Goal: Task Accomplishment & Management: Complete application form

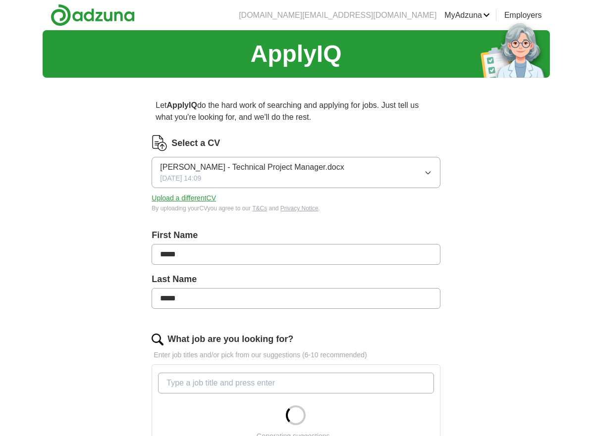
click at [187, 198] on button "Upload a different CV" at bounding box center [184, 198] width 64 height 10
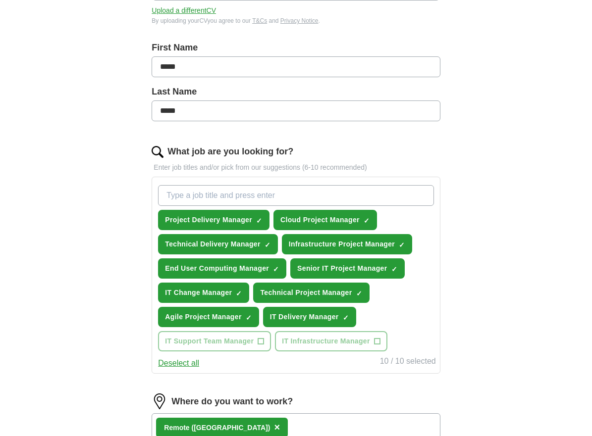
scroll to position [198, 0]
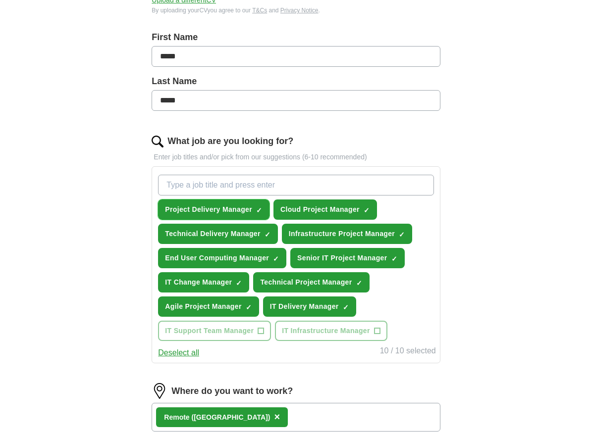
click at [0, 0] on span "×" at bounding box center [0, 0] width 0 height 0
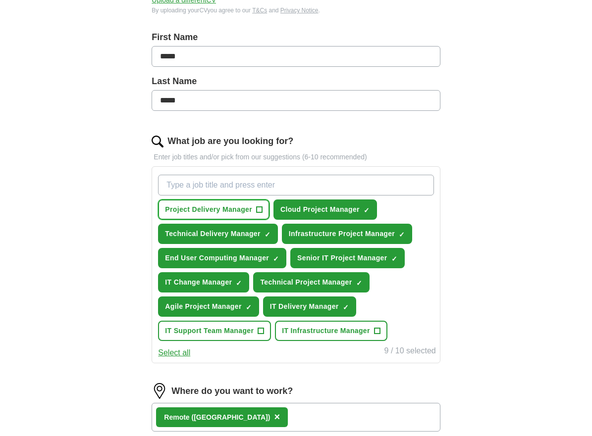
click at [260, 210] on span "+" at bounding box center [259, 210] width 6 height 8
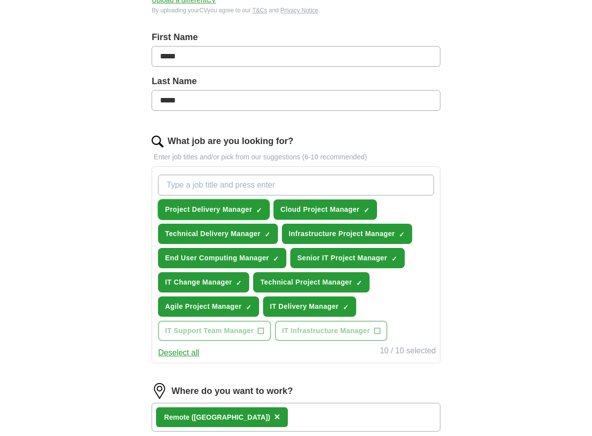
click at [0, 0] on span "×" at bounding box center [0, 0] width 0 height 0
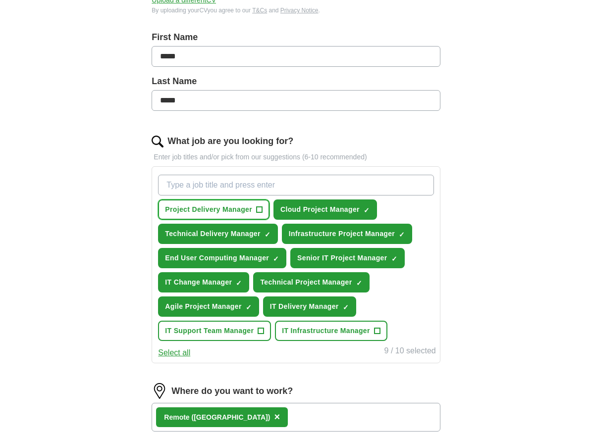
click at [260, 210] on span "+" at bounding box center [259, 210] width 6 height 8
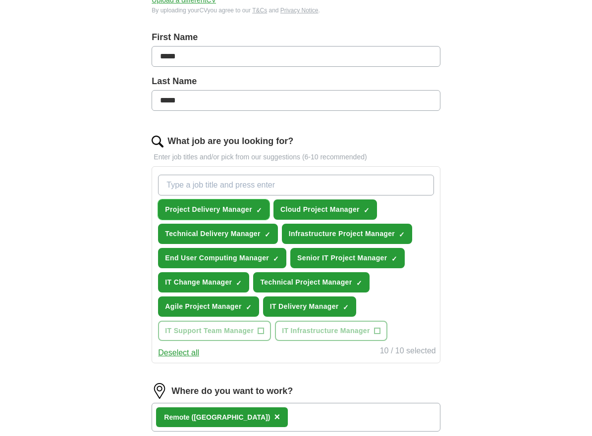
click at [0, 0] on span "×" at bounding box center [0, 0] width 0 height 0
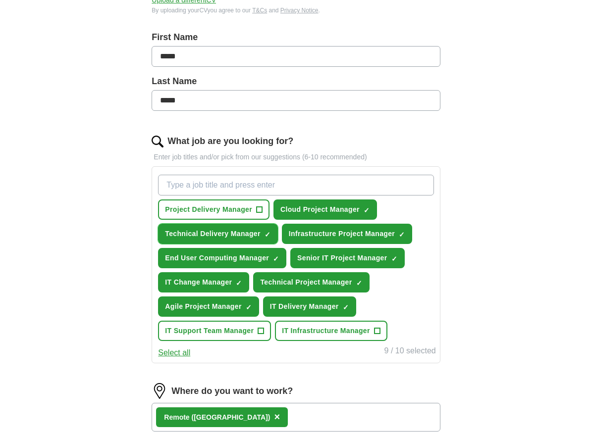
click at [0, 0] on span "×" at bounding box center [0, 0] width 0 height 0
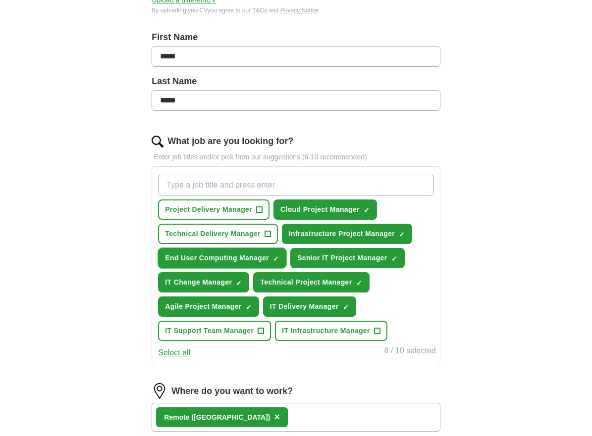
click at [0, 0] on span "×" at bounding box center [0, 0] width 0 height 0
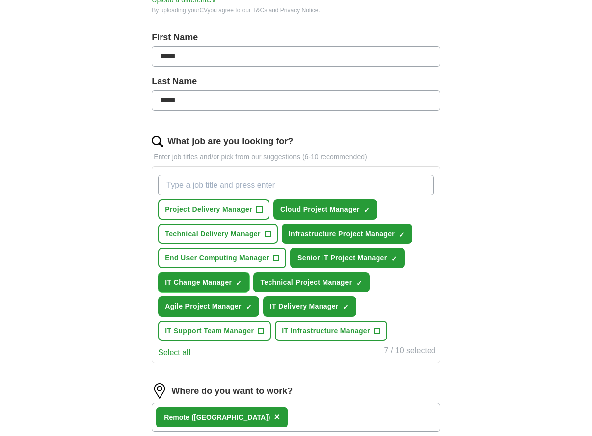
click at [0, 0] on span "×" at bounding box center [0, 0] width 0 height 0
click at [245, 307] on button "Agile Project Manager ✓ ×" at bounding box center [208, 307] width 101 height 20
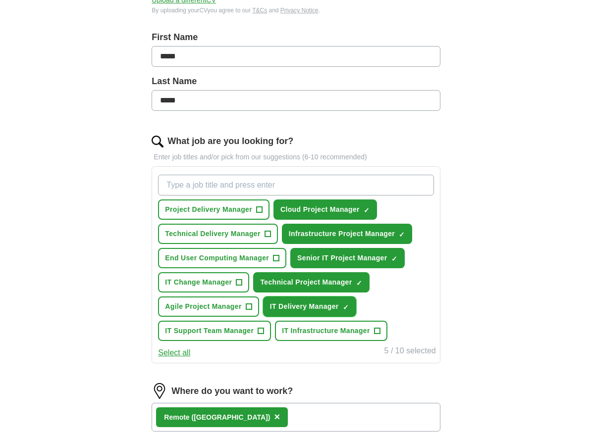
click at [0, 0] on span "×" at bounding box center [0, 0] width 0 height 0
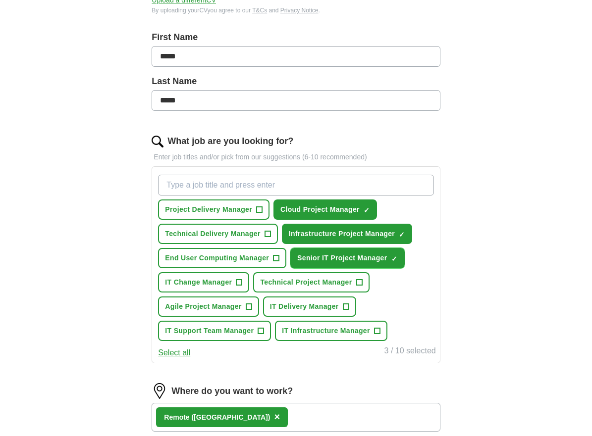
click at [0, 0] on span "×" at bounding box center [0, 0] width 0 height 0
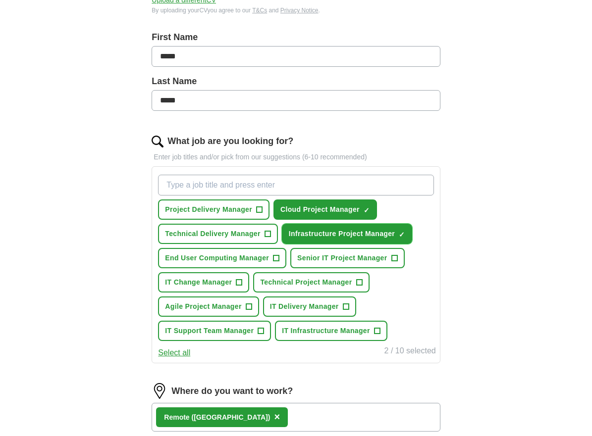
click at [0, 0] on span "×" at bounding box center [0, 0] width 0 height 0
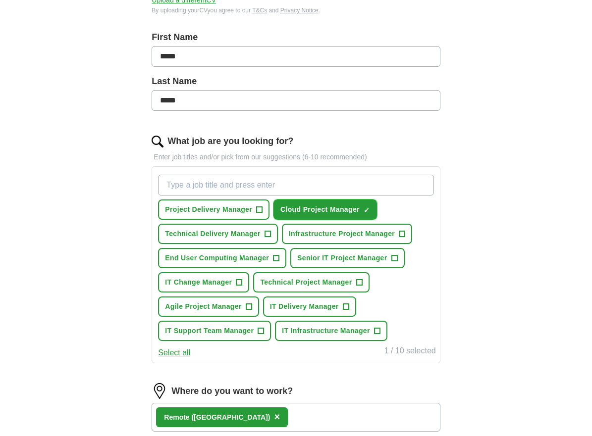
click at [0, 0] on span "×" at bounding box center [0, 0] width 0 height 0
click at [231, 185] on input "What job are you looking for?" at bounding box center [295, 185] width 275 height 21
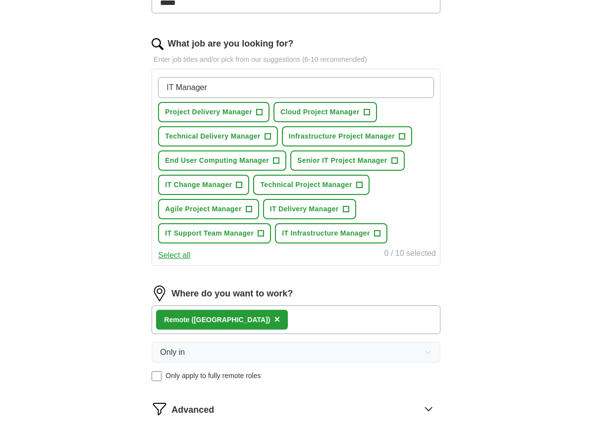
scroll to position [297, 0]
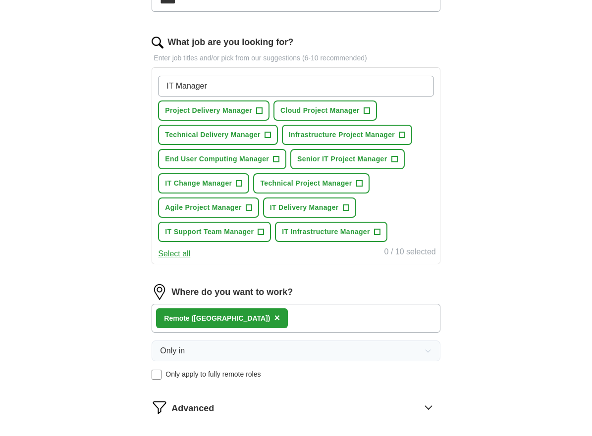
type input "IT Manager"
click at [211, 318] on div "Remote (UK) ×" at bounding box center [296, 318] width 288 height 29
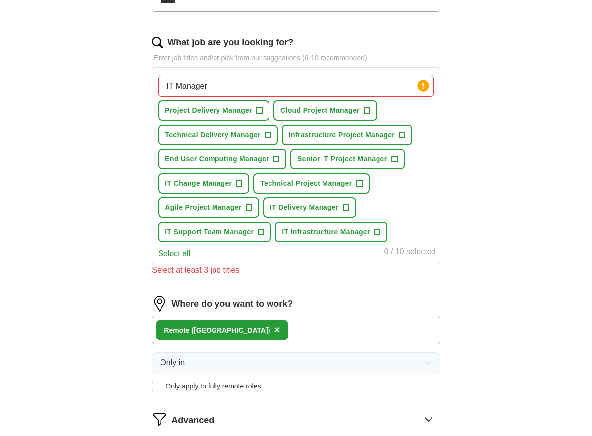
click at [274, 330] on span "×" at bounding box center [277, 329] width 6 height 11
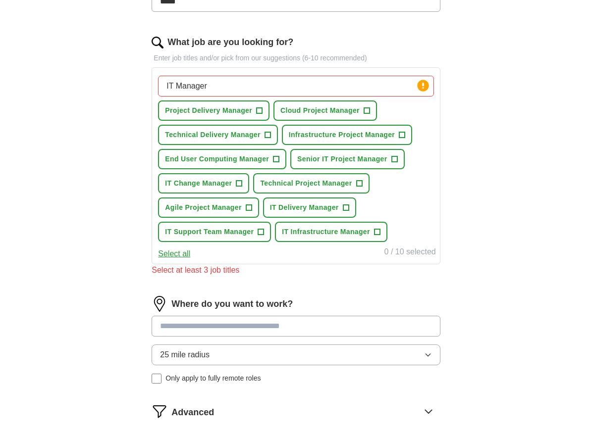
click at [199, 329] on input at bounding box center [296, 326] width 288 height 21
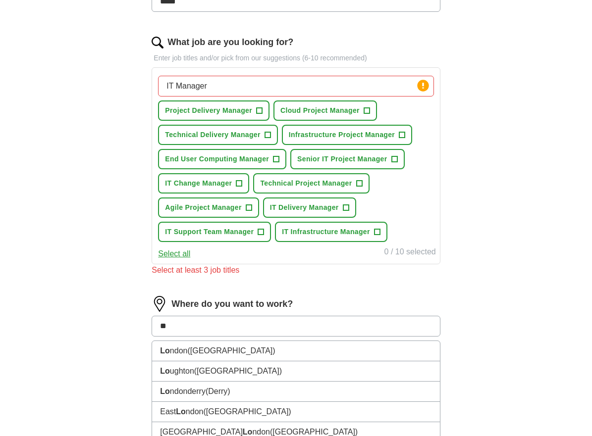
type input "***"
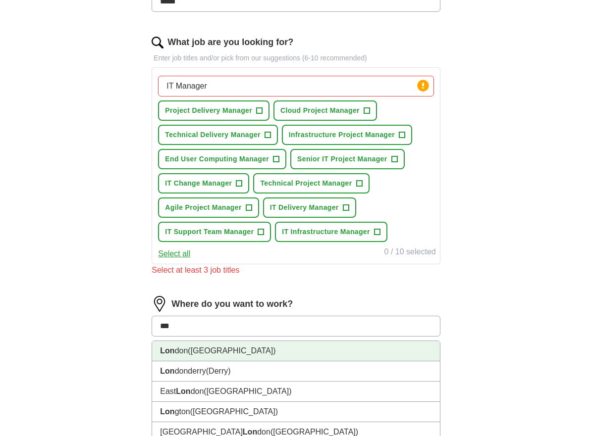
click at [183, 347] on li "Lon don (UK)" at bounding box center [295, 351] width 287 height 20
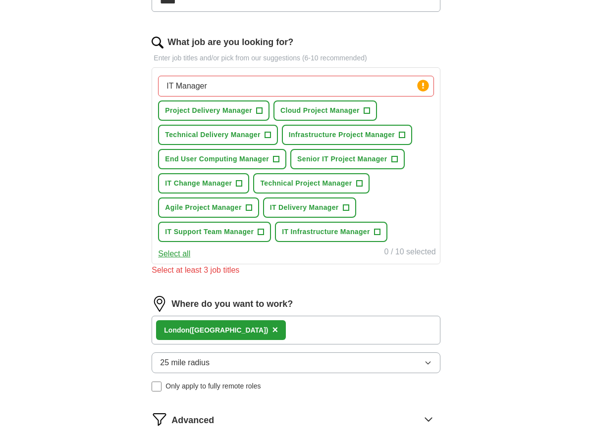
click at [234, 335] on div "Lon don (UK) ×" at bounding box center [296, 330] width 288 height 29
click at [178, 362] on span "25 mile radius" at bounding box center [185, 363] width 50 height 12
click at [171, 424] on span "10 mile radius" at bounding box center [185, 426] width 50 height 12
click at [274, 157] on span "+" at bounding box center [276, 160] width 6 height 8
click at [514, 153] on div "ApplyIQ Let ApplyIQ do the hard work of searching and applying for jobs. Just t…" at bounding box center [296, 125] width 507 height 785
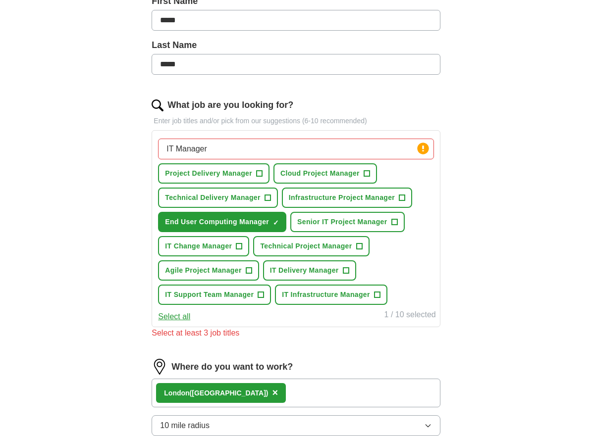
scroll to position [248, 0]
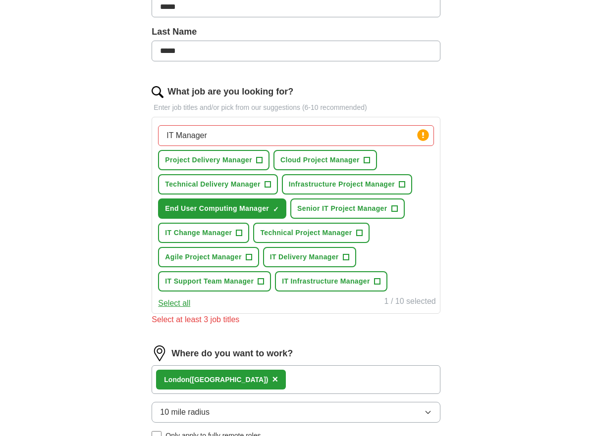
drag, startPoint x: 177, startPoint y: 135, endPoint x: 289, endPoint y: 132, distance: 112.5
click at [289, 132] on input "IT Manager" at bounding box center [295, 135] width 275 height 21
type input "I"
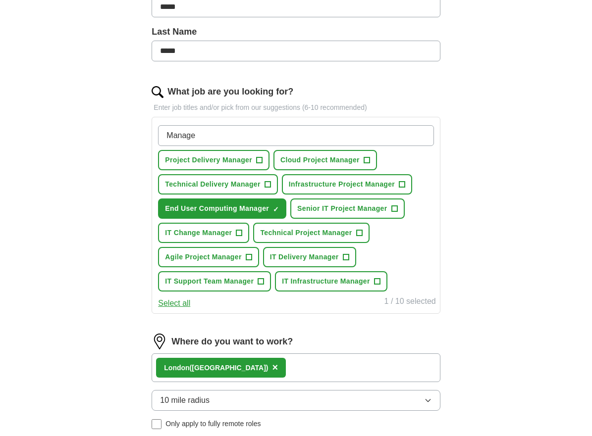
type input "Manager"
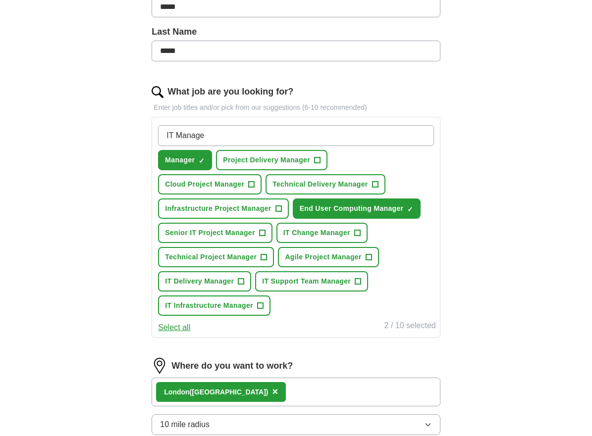
type input "IT Manager"
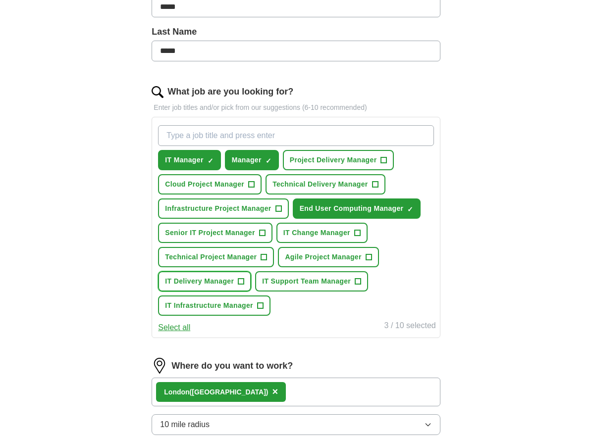
click at [243, 282] on span "+" at bounding box center [241, 282] width 6 height 8
click at [256, 306] on button "IT Infrastructure Manager +" at bounding box center [214, 306] width 112 height 20
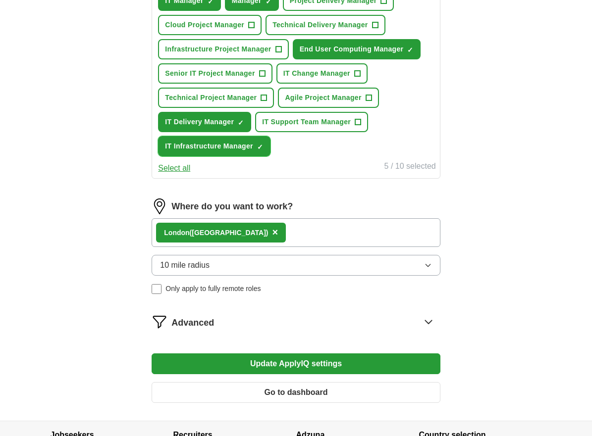
scroll to position [446, 0]
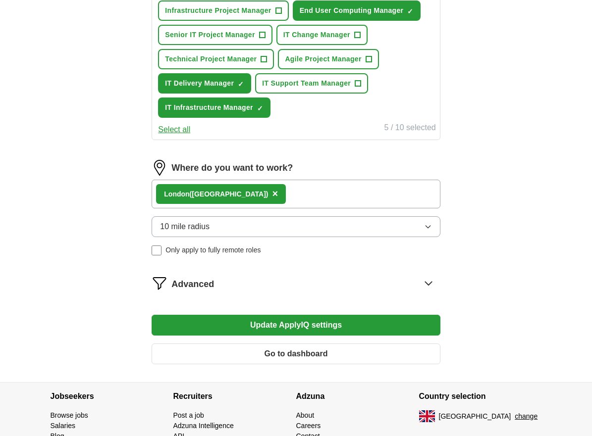
click at [276, 327] on button "Update ApplyIQ settings" at bounding box center [296, 325] width 288 height 21
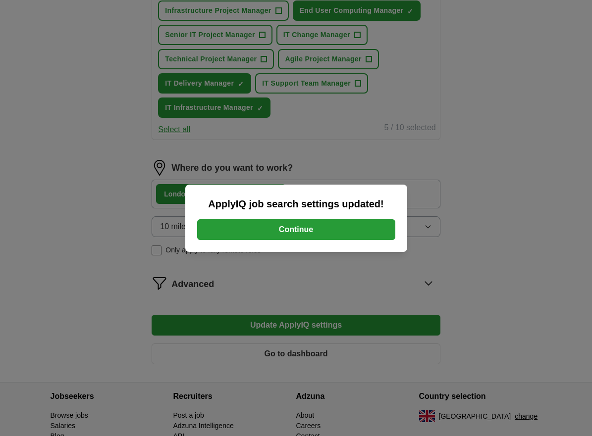
click at [302, 231] on button "Continue" at bounding box center [296, 229] width 198 height 21
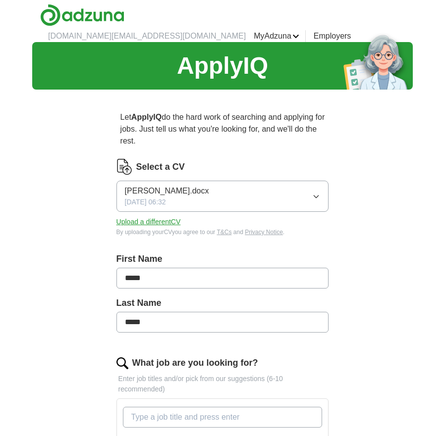
click at [151, 217] on button "Upload a different CV" at bounding box center [148, 222] width 64 height 10
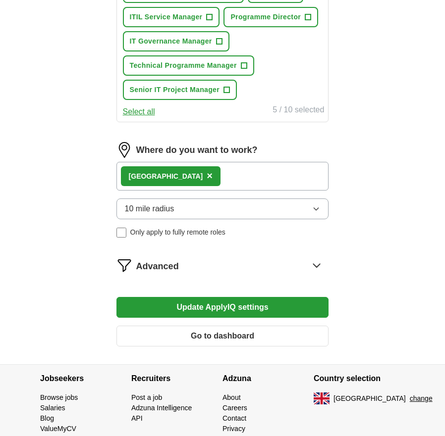
scroll to position [573, 0]
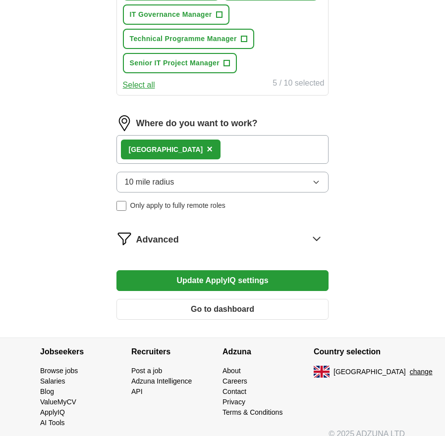
click at [198, 274] on button "Update ApplyIQ settings" at bounding box center [222, 280] width 212 height 21
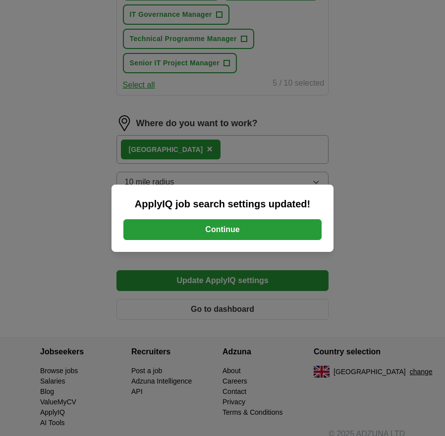
click at [269, 236] on button "Continue" at bounding box center [222, 229] width 198 height 21
